Goal: Use online tool/utility: Utilize a website feature to perform a specific function

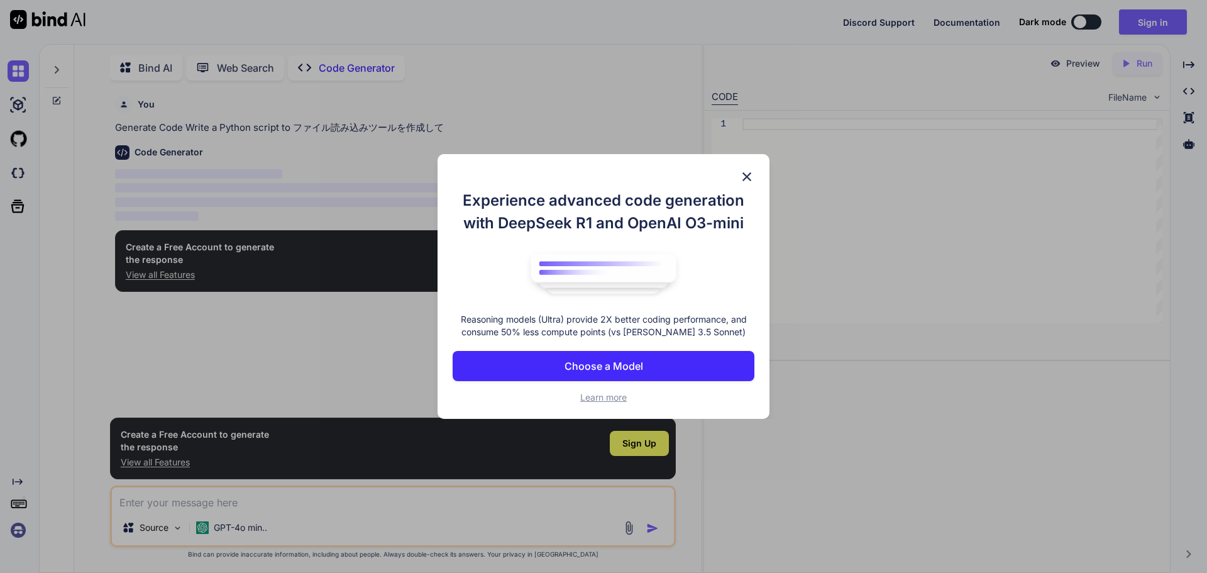
scroll to position [5, 0]
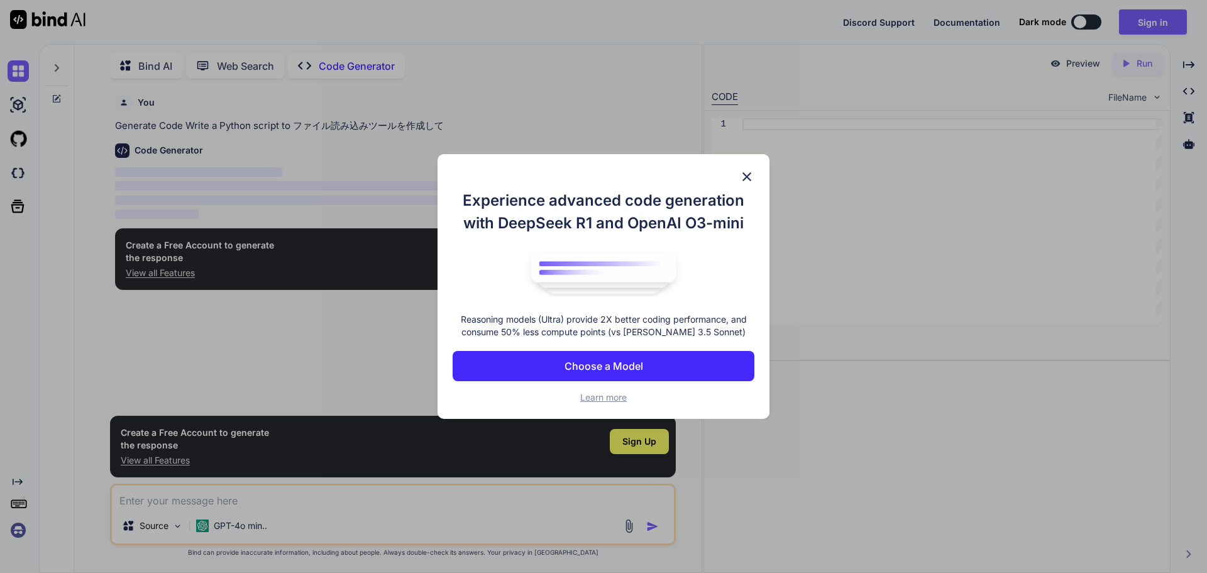
type textarea "x"
click at [598, 370] on p "Choose a Model" at bounding box center [604, 365] width 79 height 15
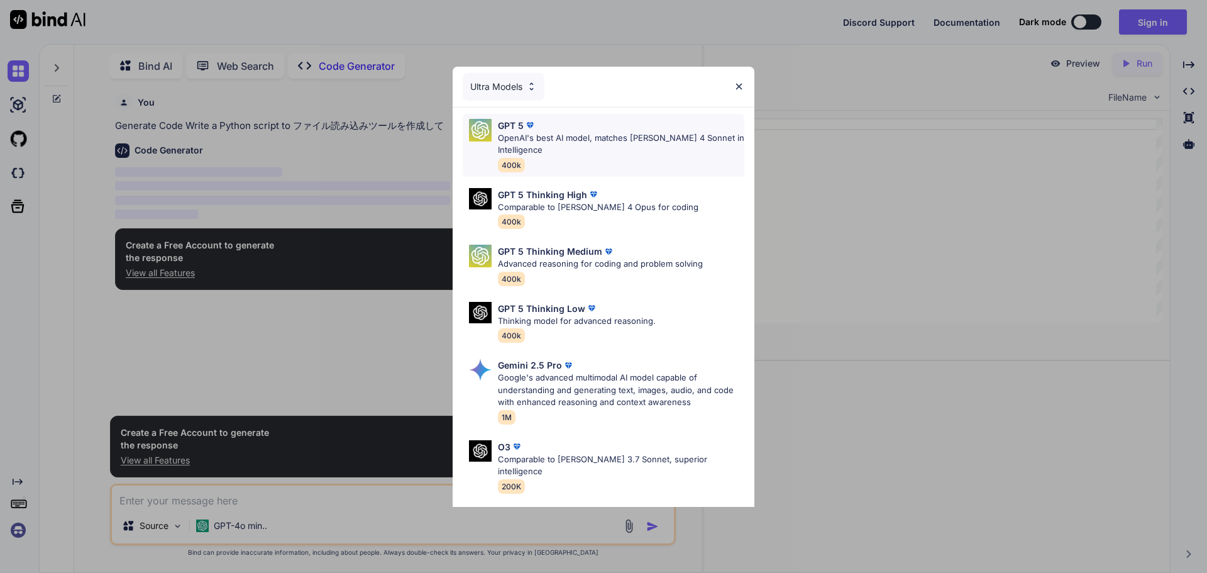
click at [604, 160] on div "GPT 5 OpenAI's best AI model, matches Claude 4 Sonnet in Intelligence 400k" at bounding box center [621, 145] width 246 height 53
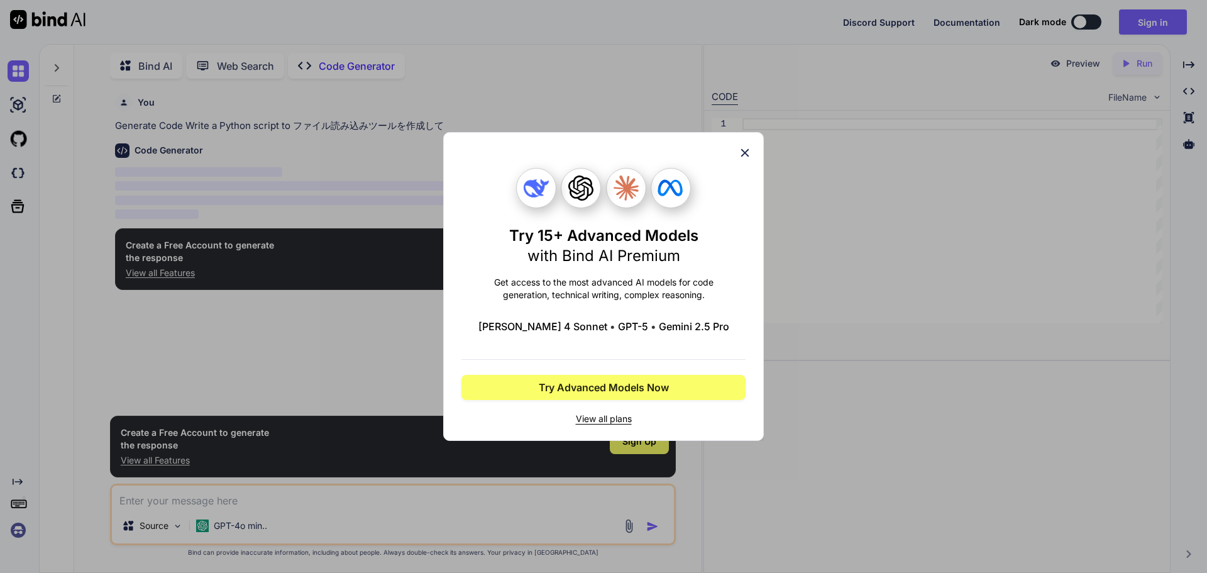
click at [619, 421] on span "View all plans" at bounding box center [603, 418] width 284 height 13
click at [614, 396] on button "Try Advanced Models Now" at bounding box center [603, 387] width 284 height 25
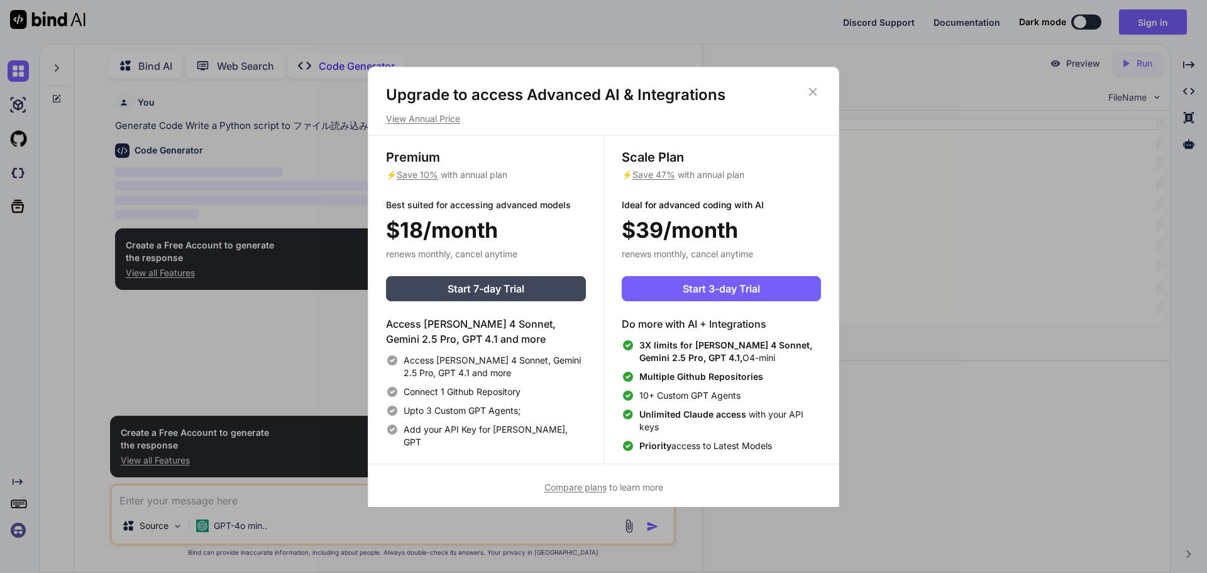
click at [824, 87] on div "Upgrade to access Advanced AI & Integrations View Annual Price" at bounding box center [603, 105] width 470 height 40
click at [819, 90] on icon at bounding box center [813, 92] width 14 height 14
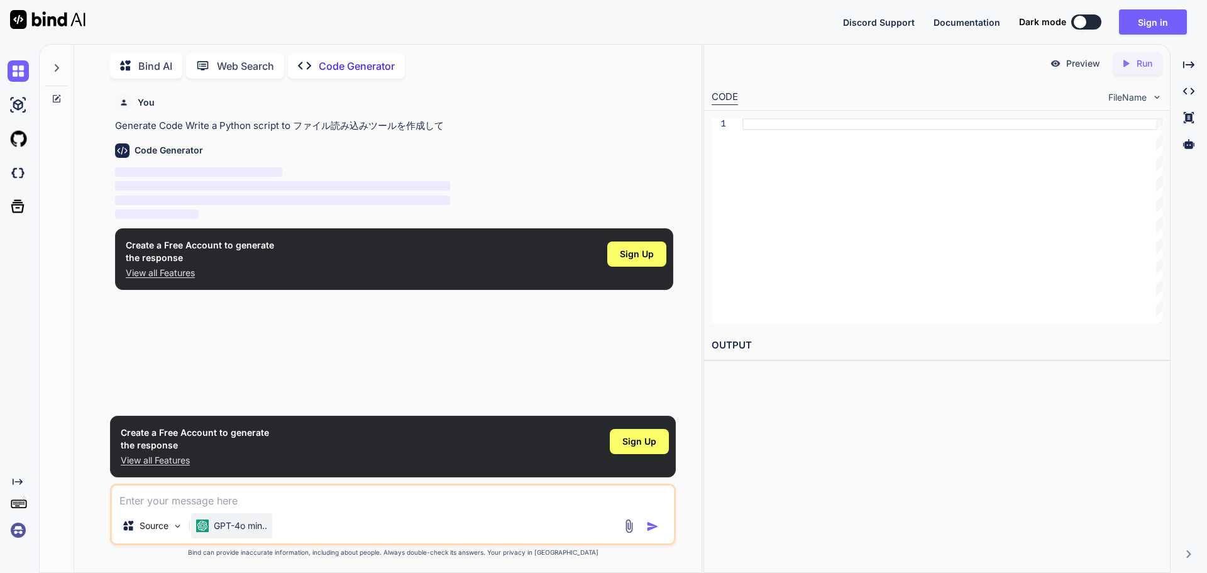
click at [243, 532] on div "GPT-4o min.." at bounding box center [231, 525] width 81 height 25
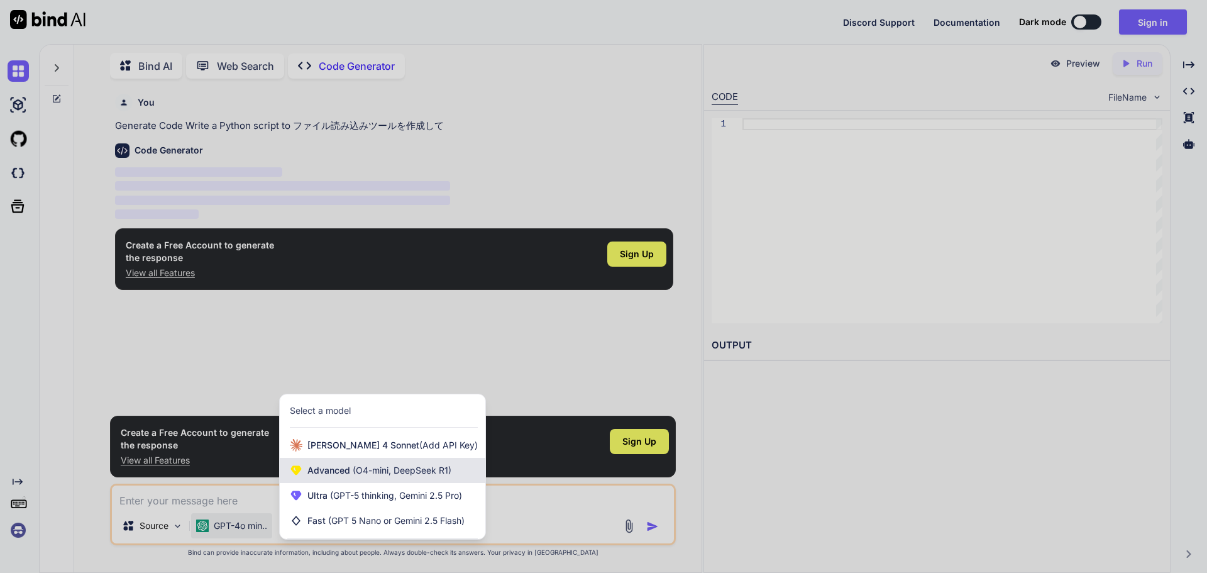
click at [422, 470] on span "(O4-mini, DeepSeek R1)" at bounding box center [400, 470] width 101 height 11
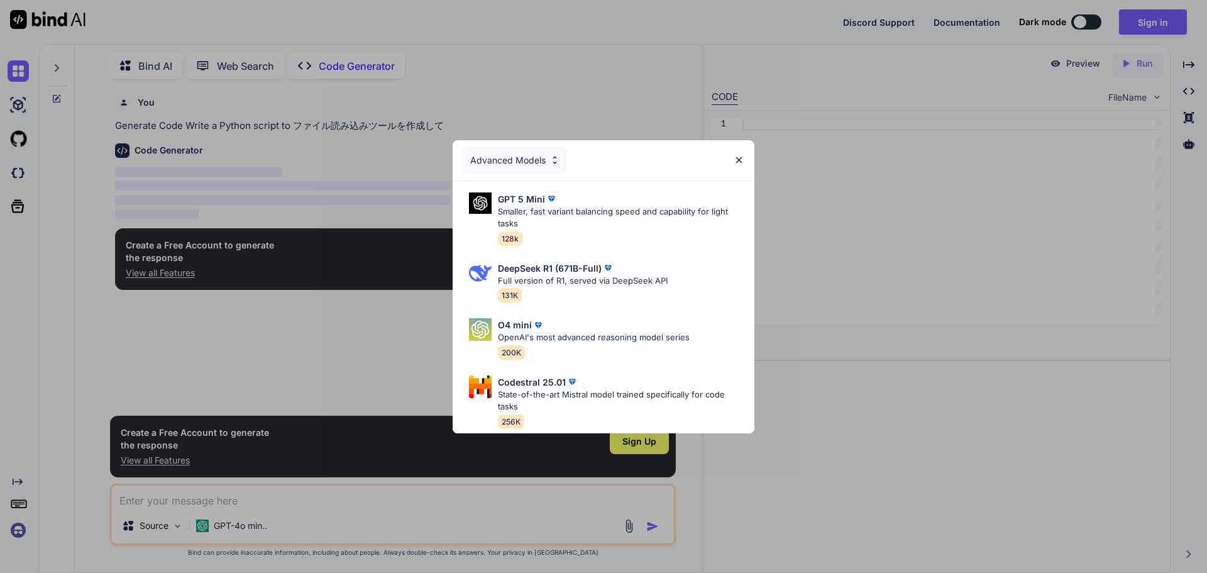
click at [539, 154] on div "Advanced Models" at bounding box center [515, 160] width 105 height 28
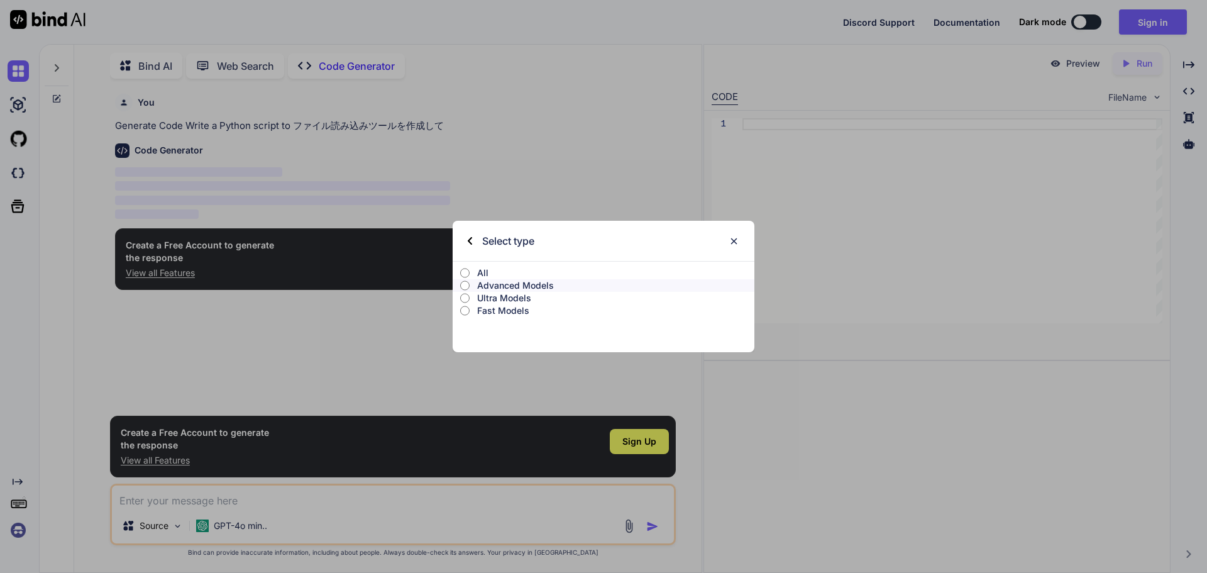
click at [465, 276] on input "All" at bounding box center [464, 273] width 9 height 10
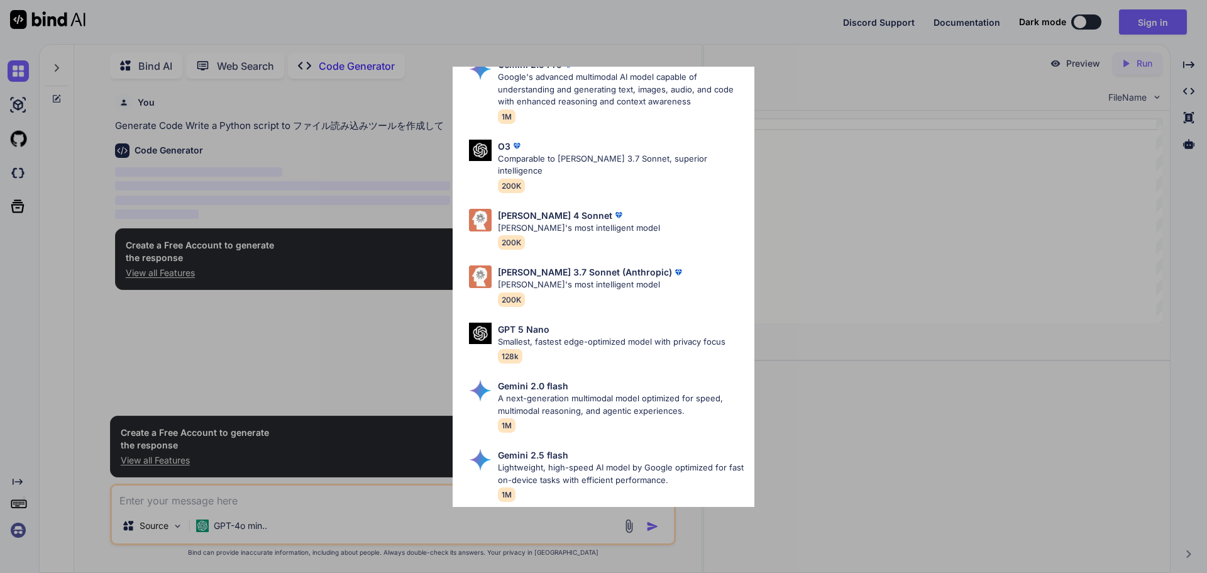
scroll to position [631, 0]
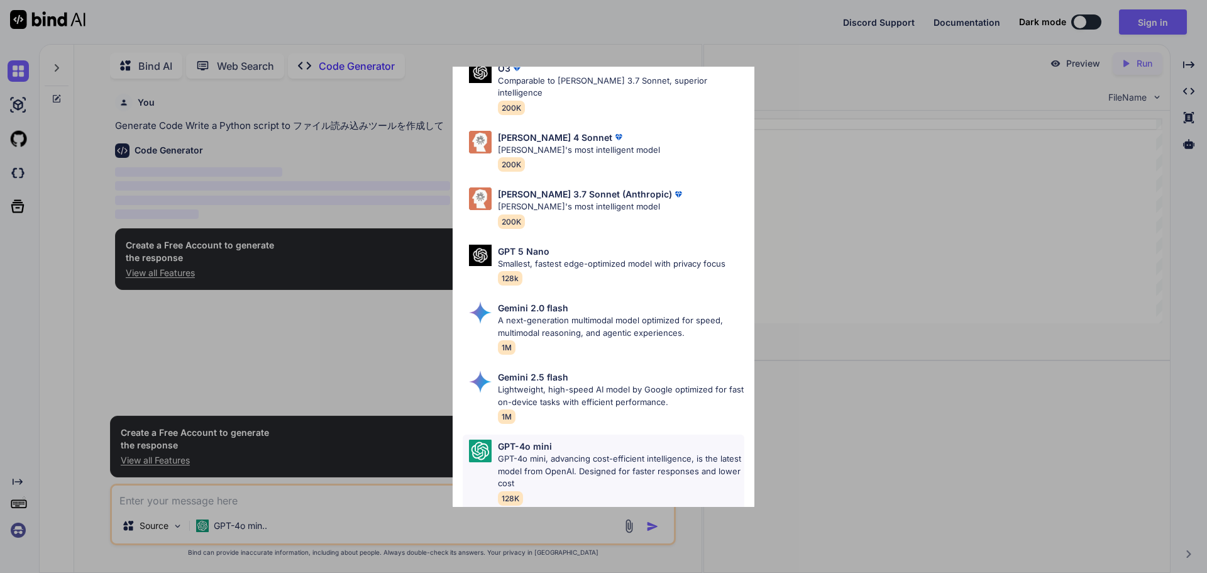
click at [603, 459] on p "GPT-4o mini, advancing cost-efficient intelligence, is the latest model from Op…" at bounding box center [621, 471] width 246 height 37
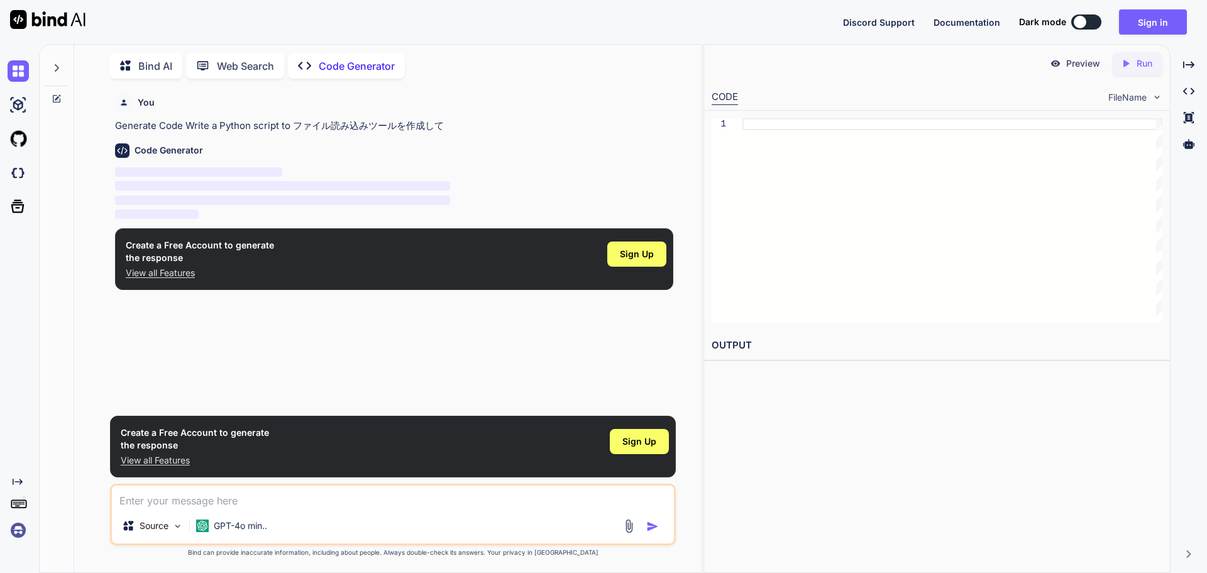
click at [646, 528] on div at bounding box center [643, 526] width 42 height 14
click at [652, 528] on img "button" at bounding box center [652, 526] width 13 height 13
click at [163, 257] on h1 "Create a Free Account to generate the response" at bounding box center [200, 251] width 148 height 25
click at [167, 276] on p "View all Features" at bounding box center [200, 273] width 148 height 13
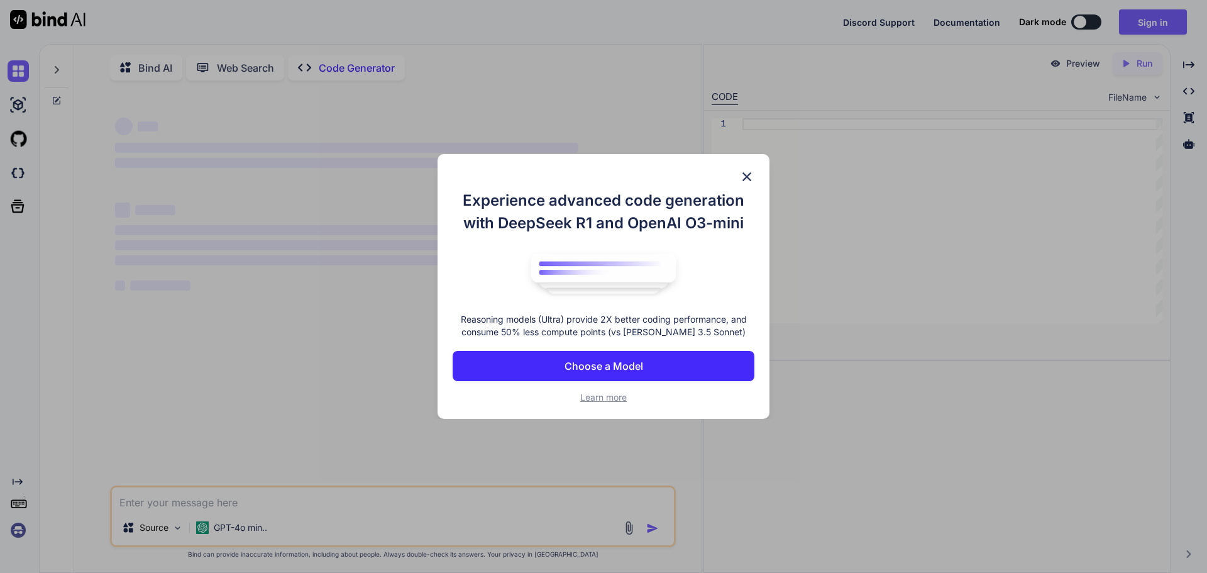
click at [621, 361] on p "Choose a Model" at bounding box center [604, 365] width 79 height 15
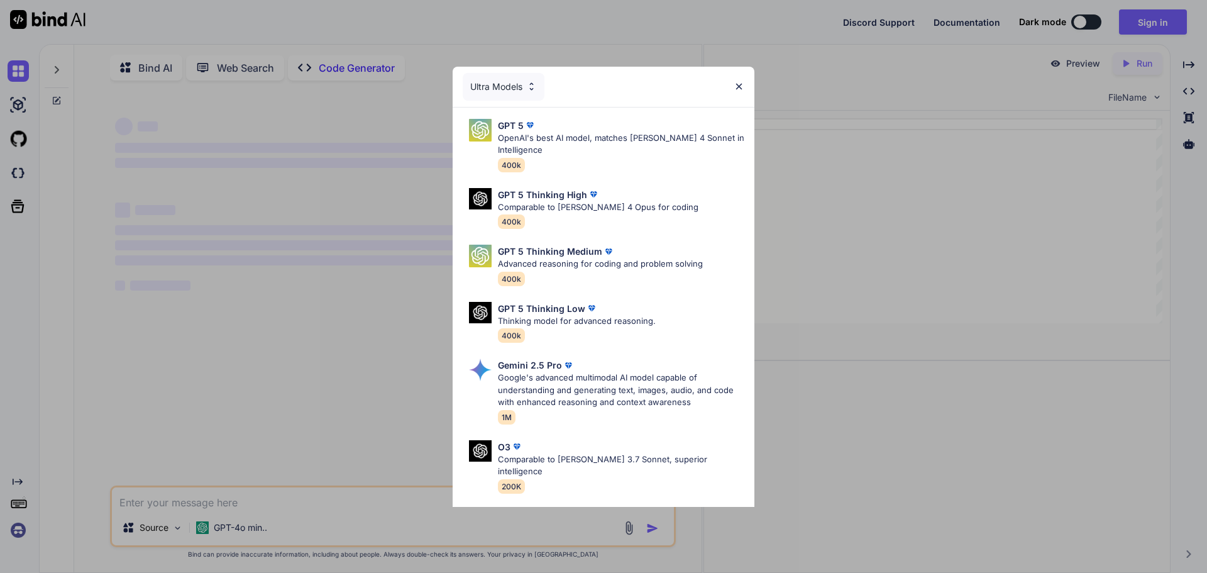
click at [504, 76] on div "Ultra Models" at bounding box center [504, 87] width 82 height 28
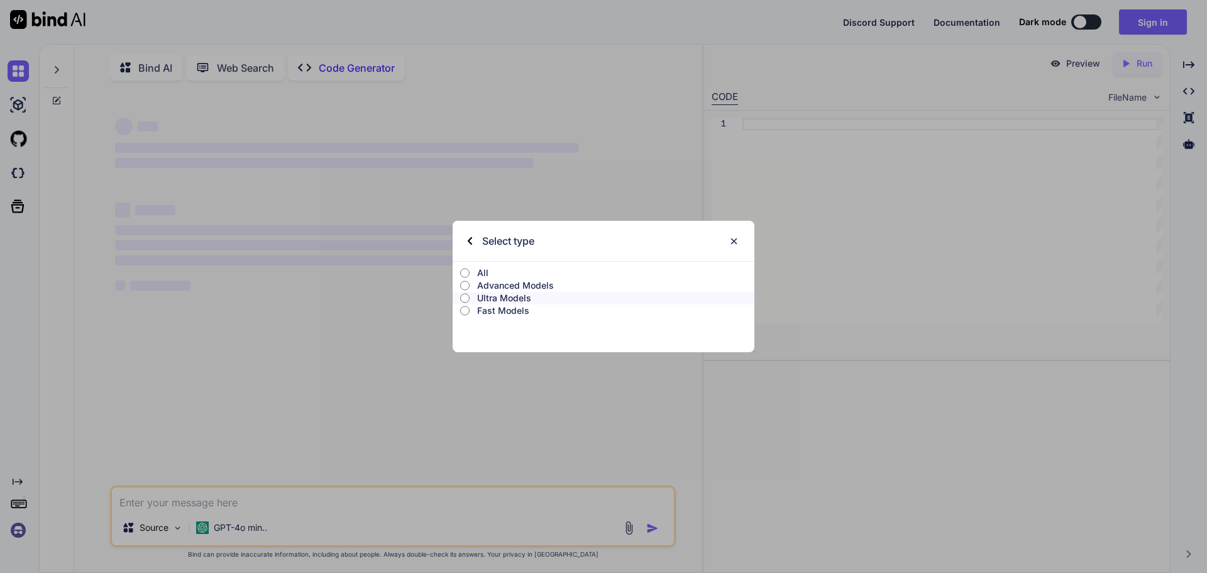
click at [509, 314] on p "Fast Models" at bounding box center [615, 310] width 277 height 13
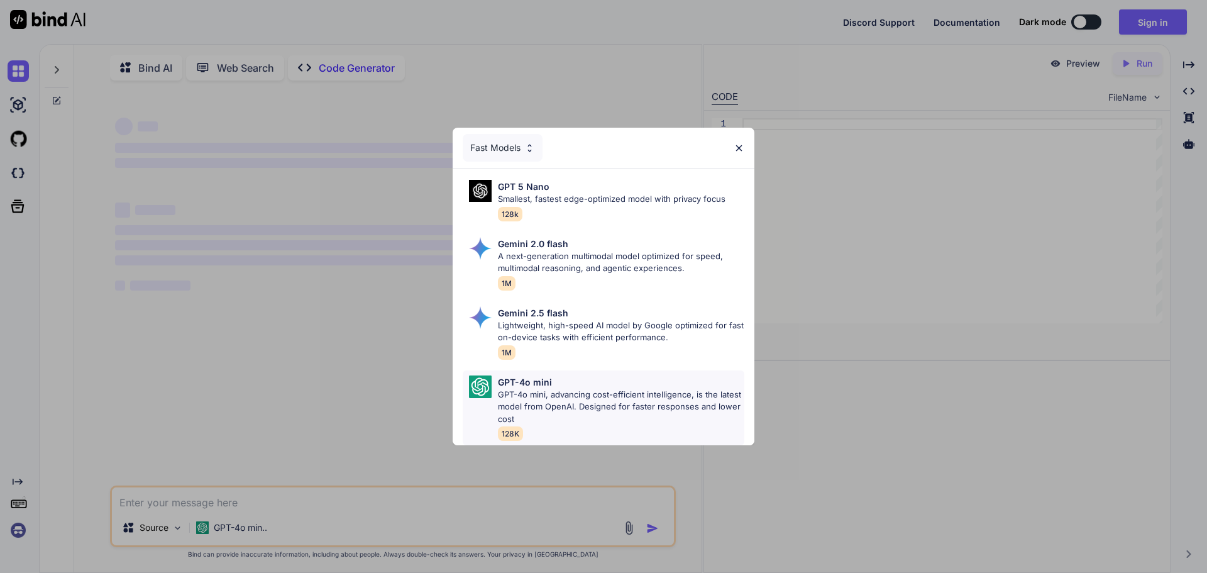
click at [546, 392] on p "GPT-4o mini, advancing cost-efficient intelligence, is the latest model from Op…" at bounding box center [621, 407] width 246 height 37
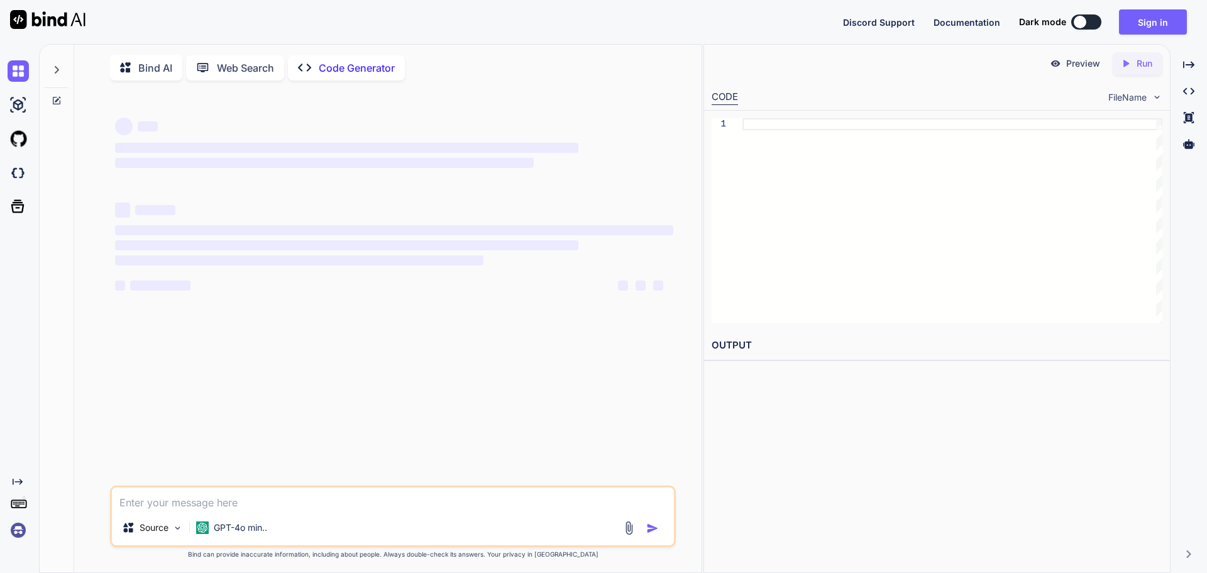
click at [1076, 22] on div at bounding box center [1080, 22] width 13 height 13
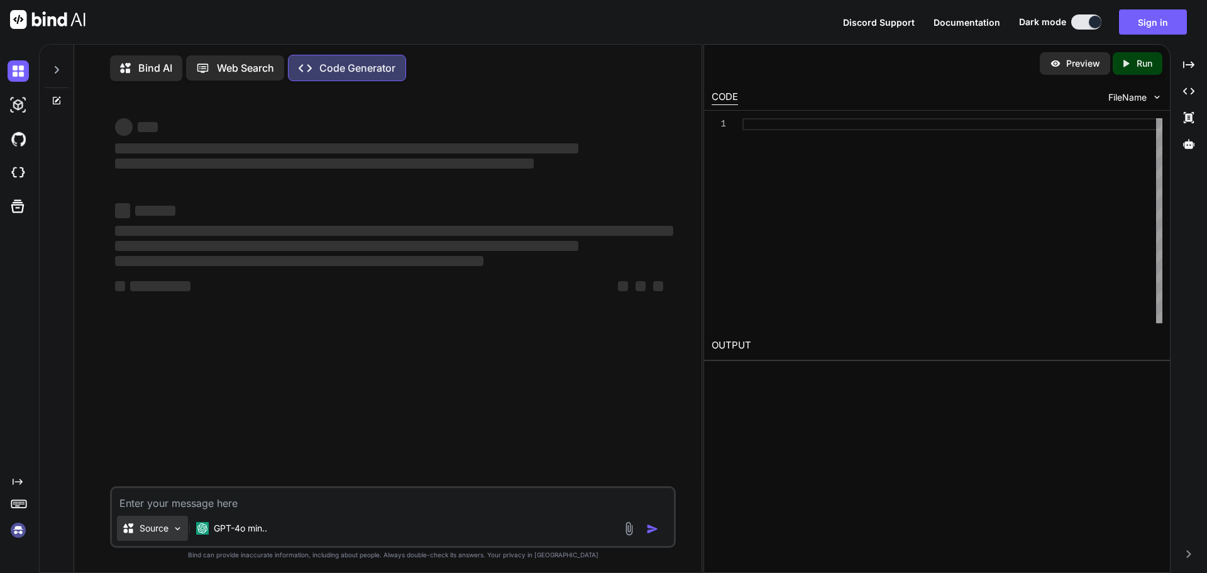
click at [164, 539] on div "Source" at bounding box center [152, 528] width 71 height 25
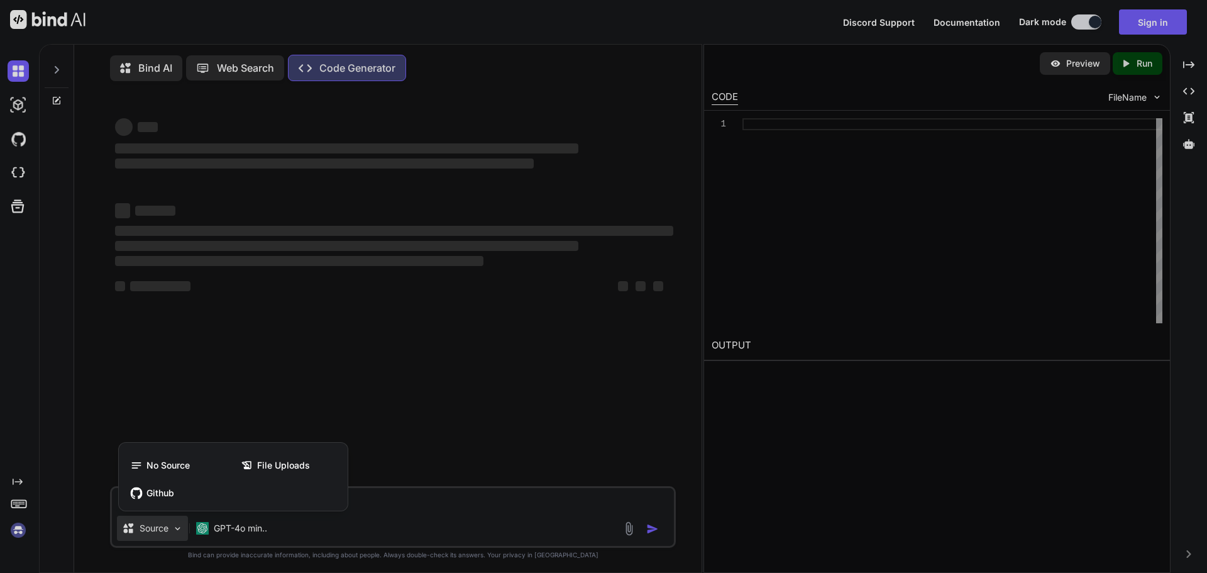
click at [388, 508] on div at bounding box center [603, 286] width 1207 height 573
type textarea "x"
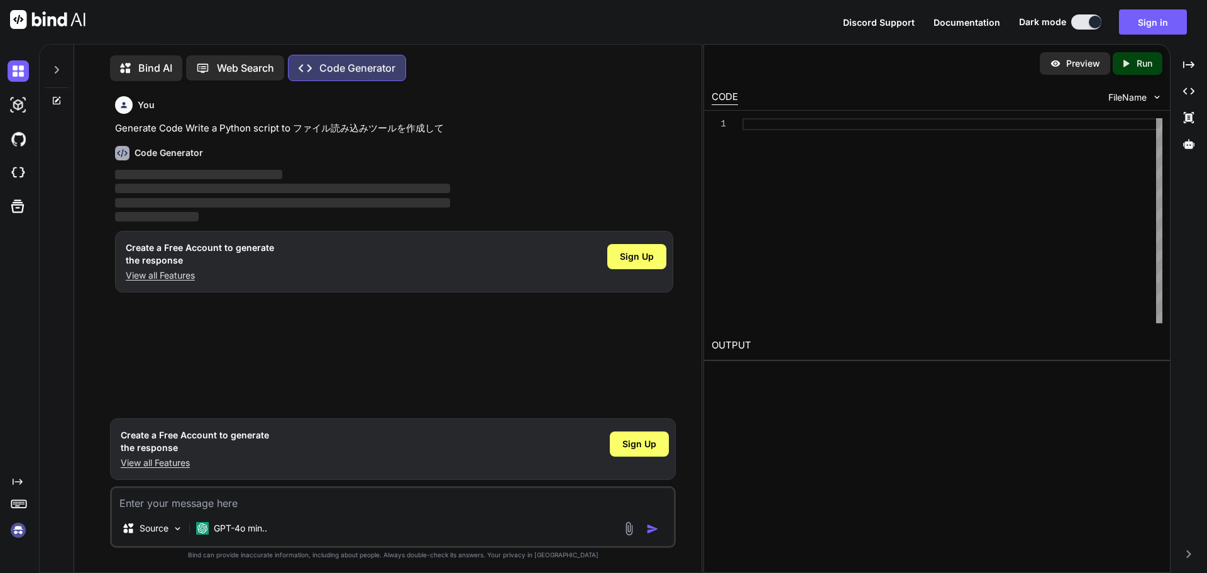
scroll to position [6, 0]
